Goal: Find specific page/section: Find specific page/section

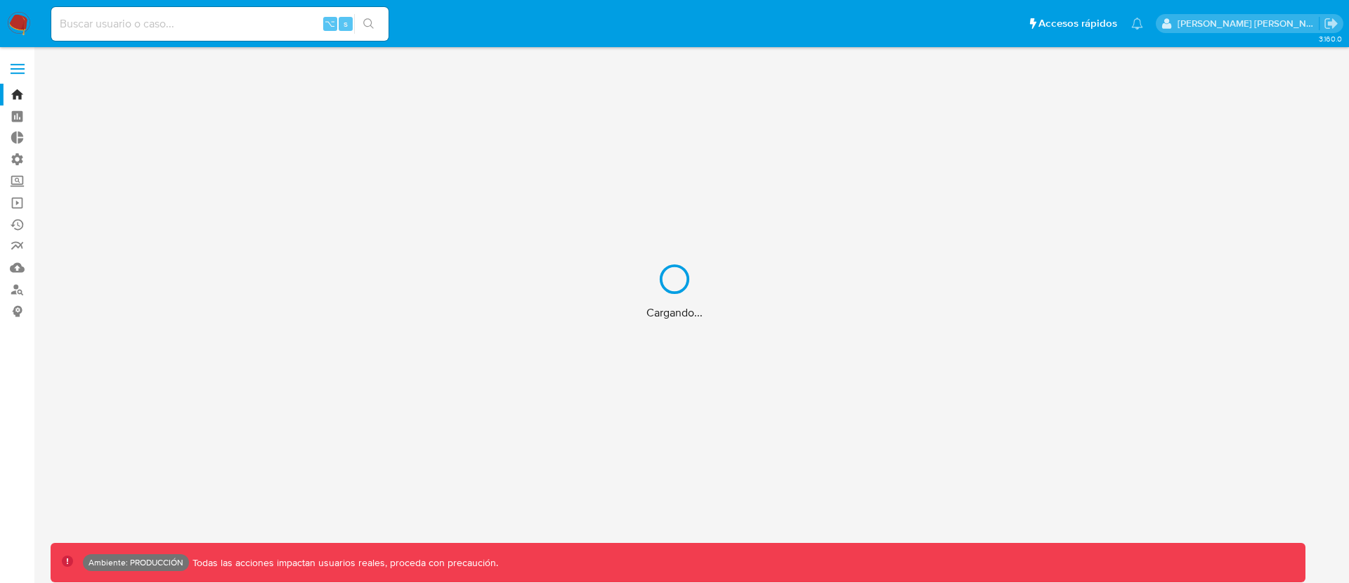
click at [176, 20] on div "Cargando..." at bounding box center [674, 291] width 1349 height 583
click at [174, 30] on div "Cargando..." at bounding box center [674, 291] width 1349 height 583
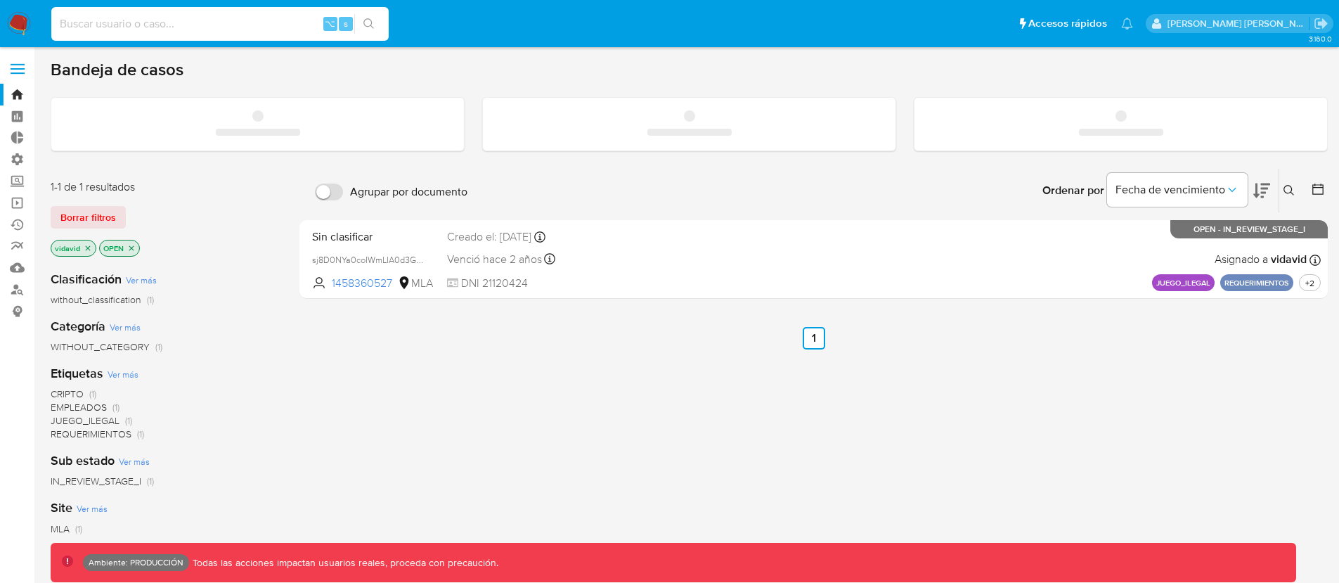
click at [176, 29] on input at bounding box center [219, 24] width 337 height 18
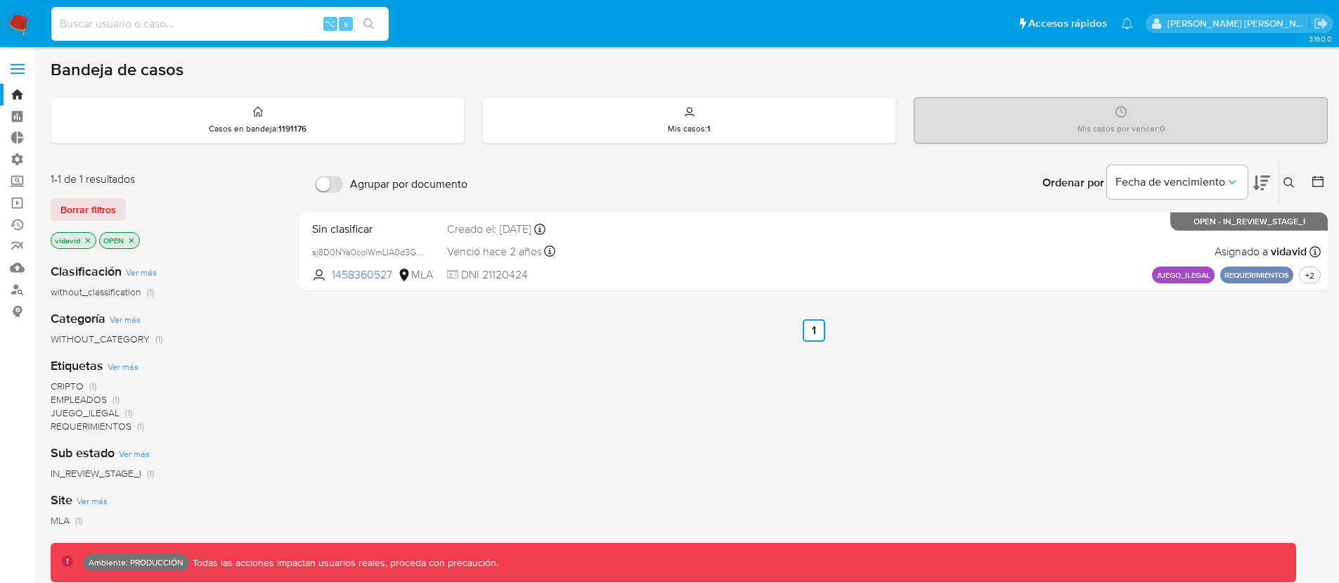
paste input "1900589576"
type input "1900589576"
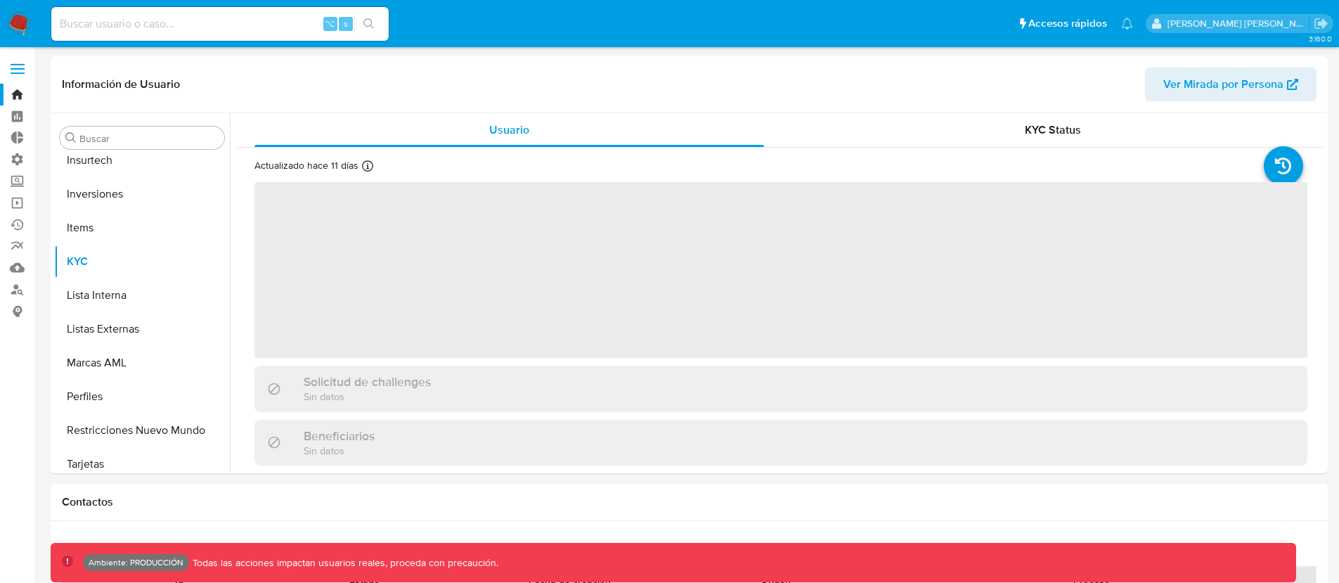
scroll to position [661, 0]
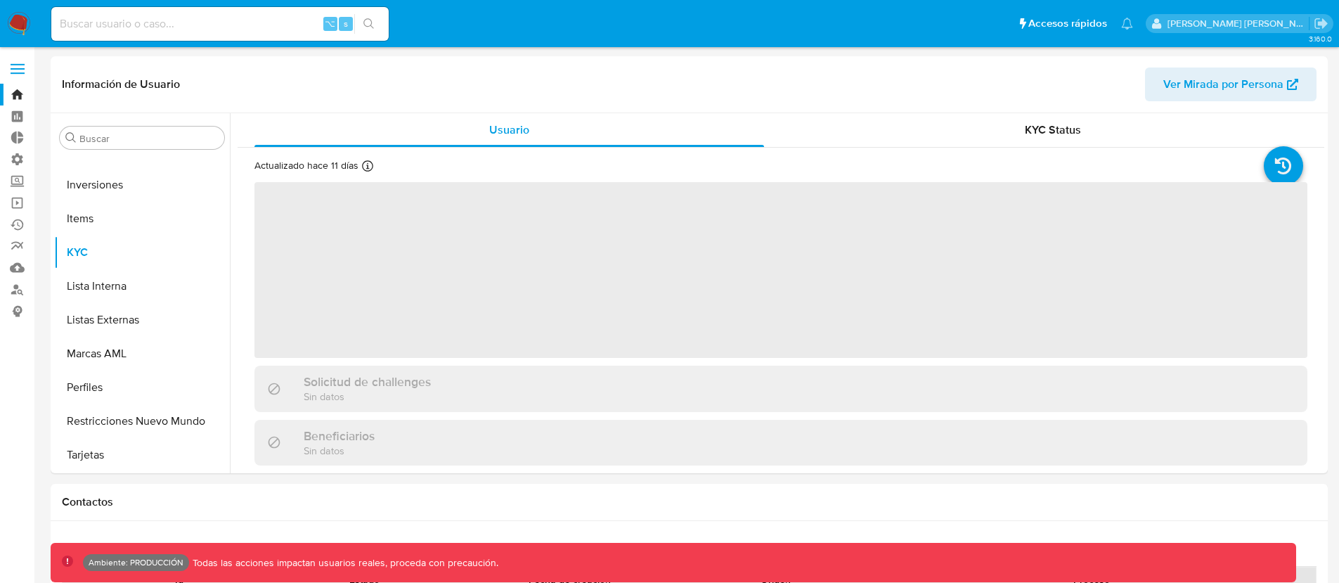
select select "10"
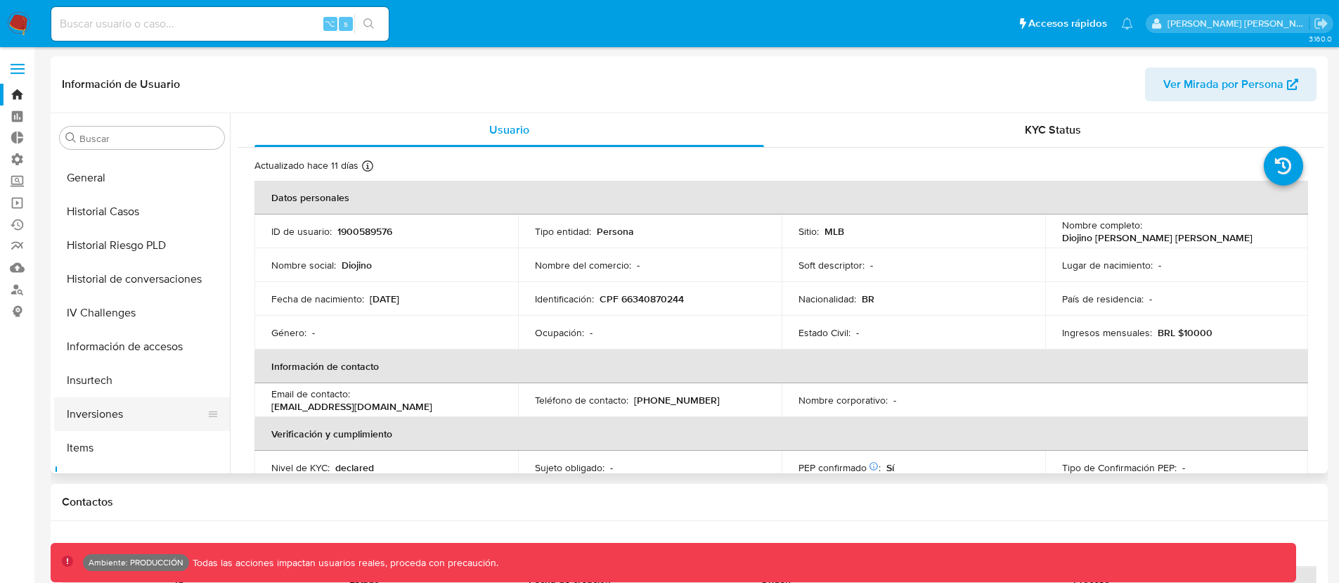
scroll to position [428, 0]
click at [106, 186] on button "General" at bounding box center [136, 182] width 164 height 34
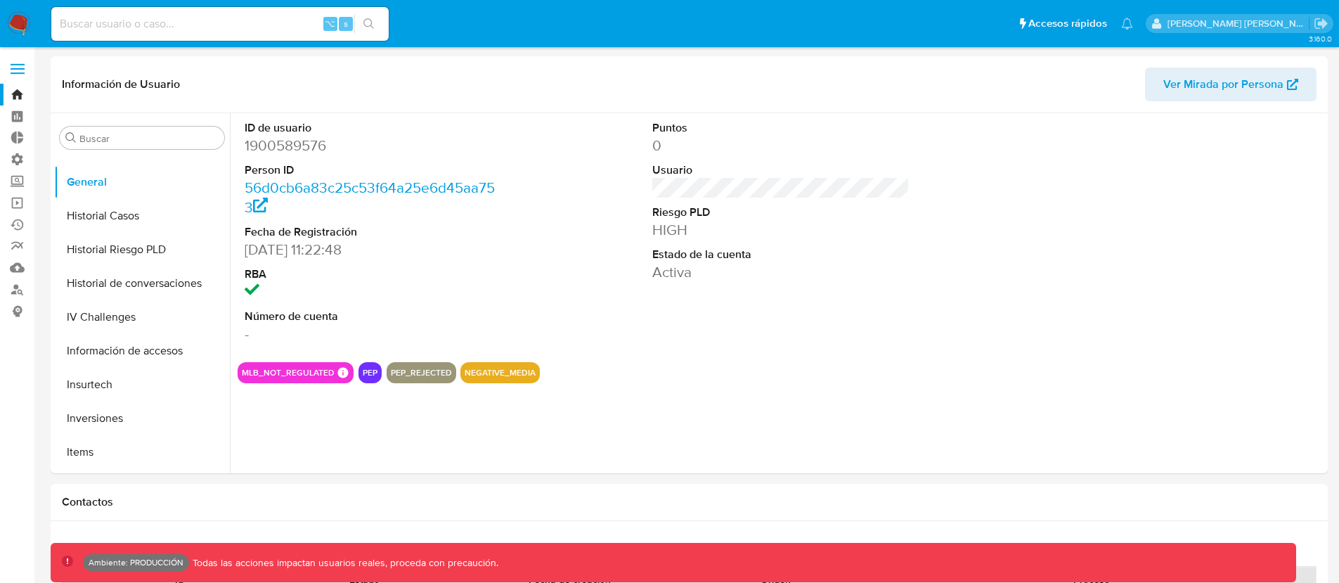
click at [116, 29] on input at bounding box center [219, 24] width 337 height 18
paste input "201764338"
type input "201764338"
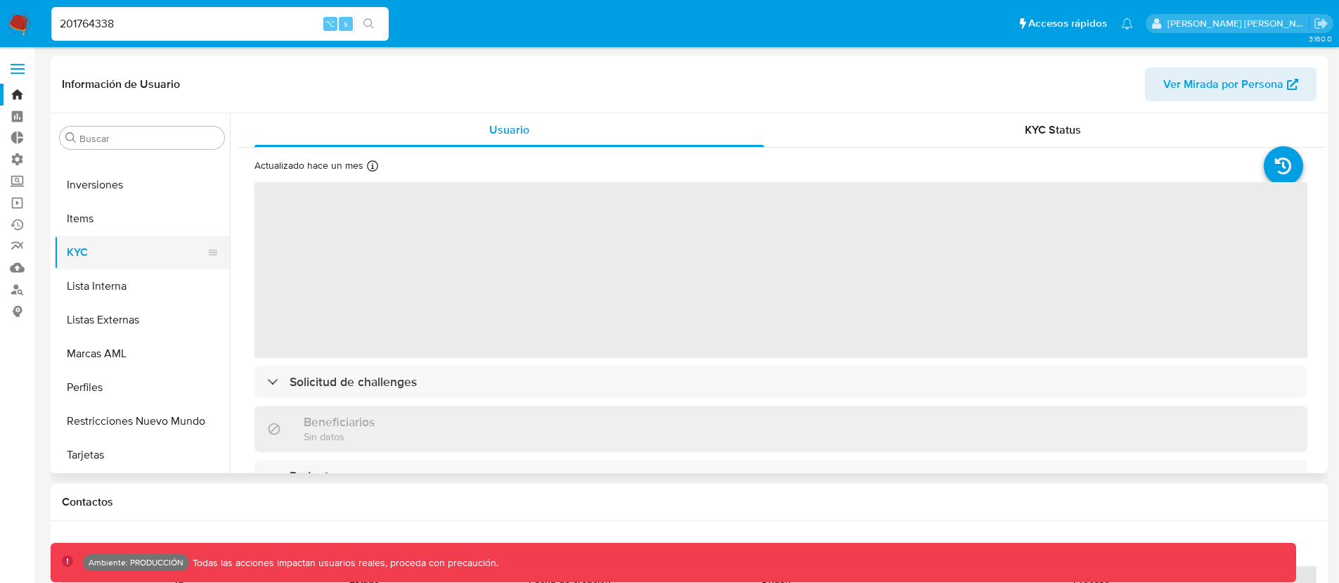
select select "10"
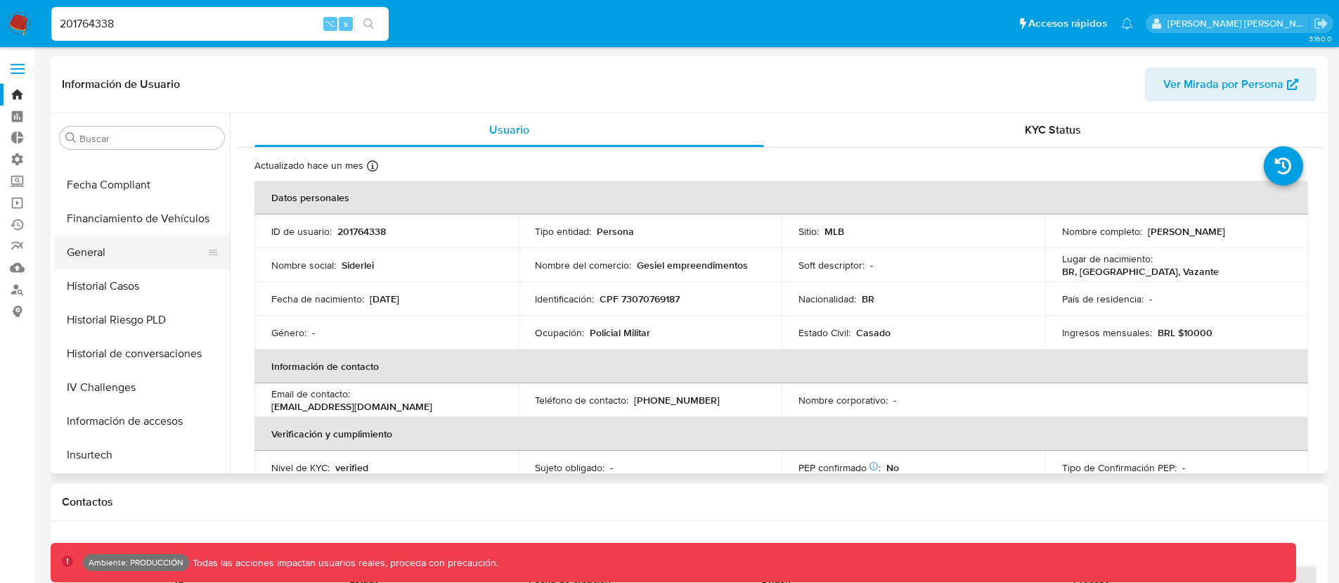
click at [89, 254] on button "General" at bounding box center [136, 252] width 164 height 34
